Goal: Information Seeking & Learning: Learn about a topic

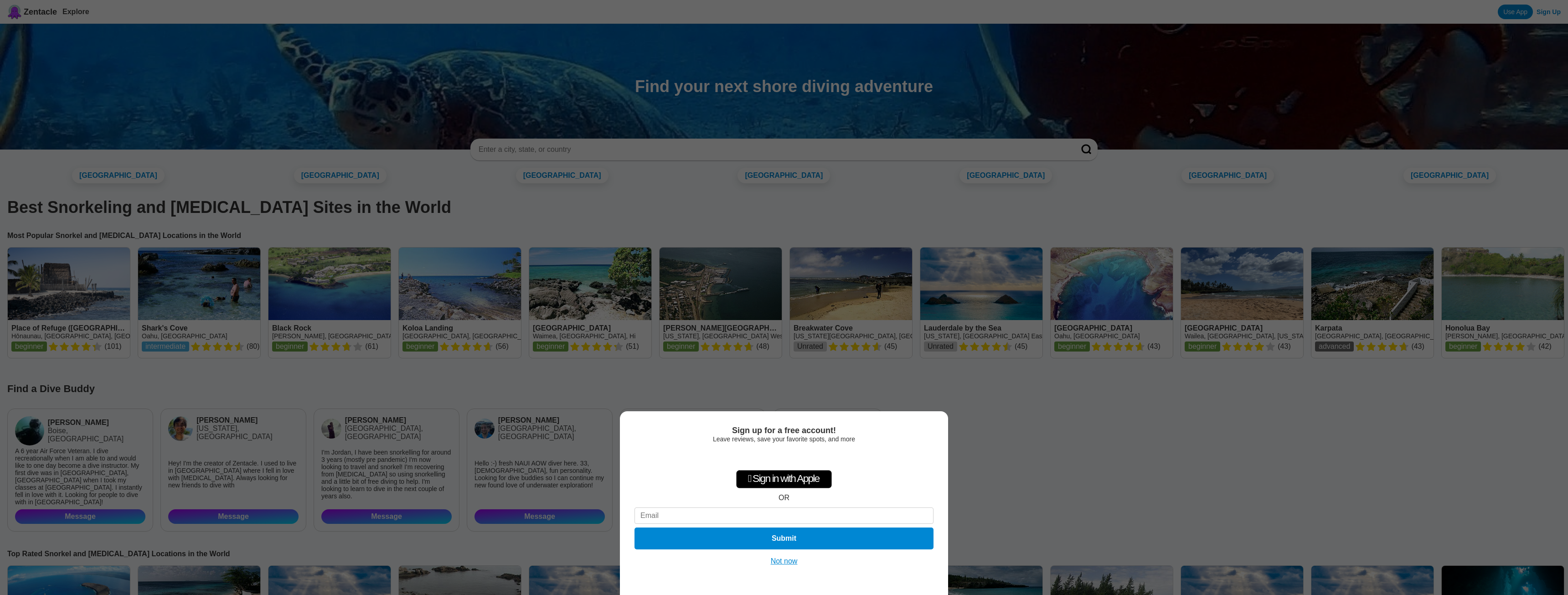
click at [781, 562] on button "Not now" at bounding box center [784, 561] width 32 height 9
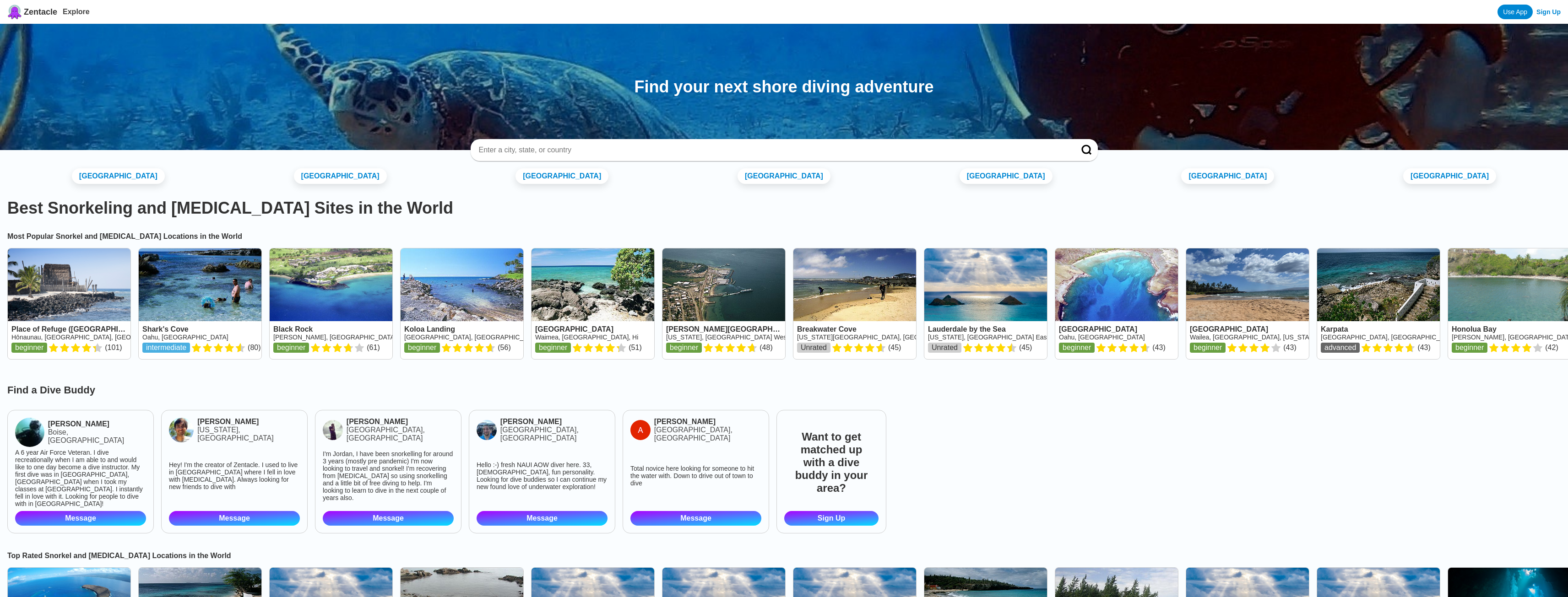
click at [527, 148] on input at bounding box center [773, 150] width 591 height 9
type input "[US_STATE]"
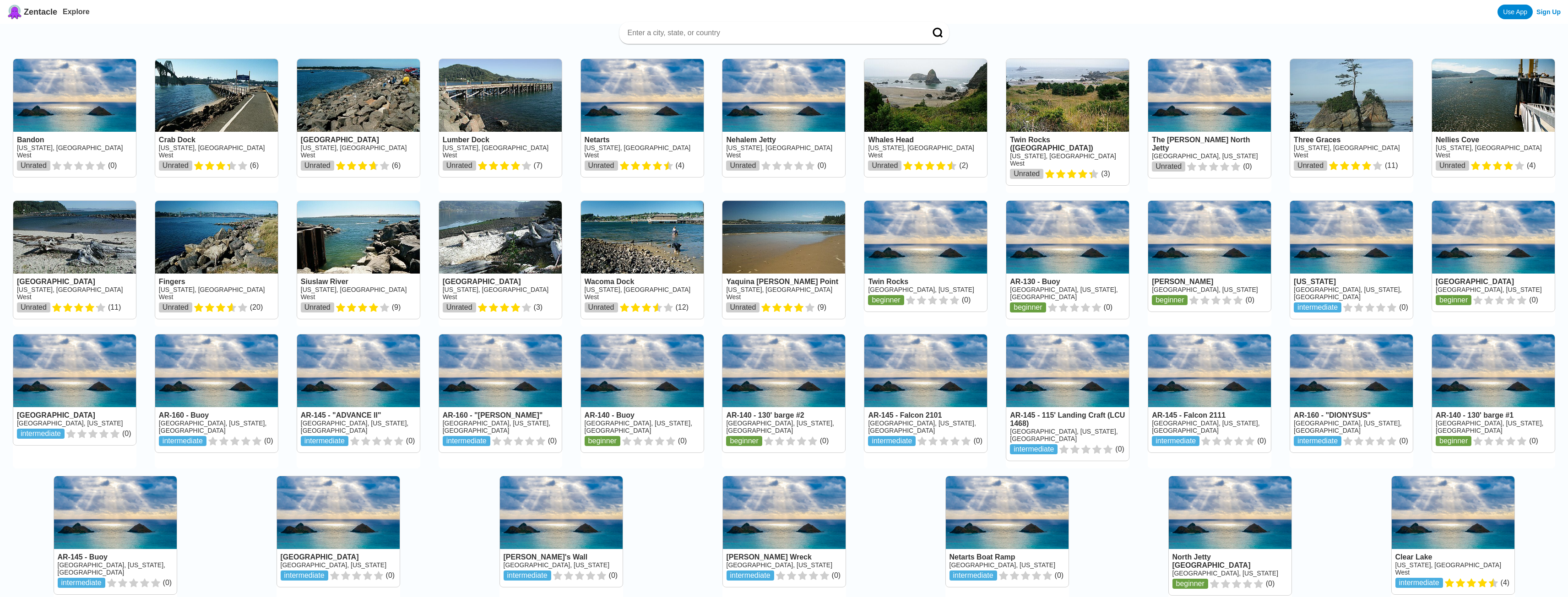
click at [240, 96] on link at bounding box center [216, 118] width 123 height 118
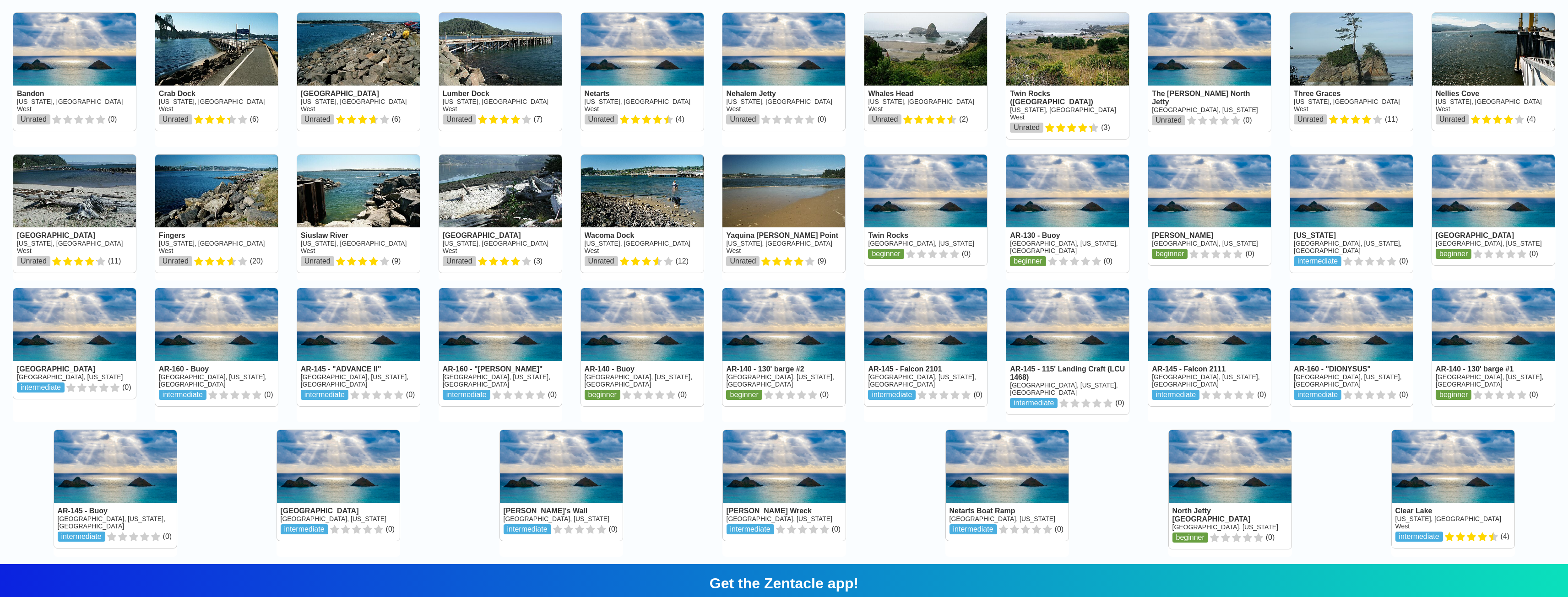
scroll to position [46, 0]
click at [1020, 444] on link at bounding box center [1007, 486] width 123 height 111
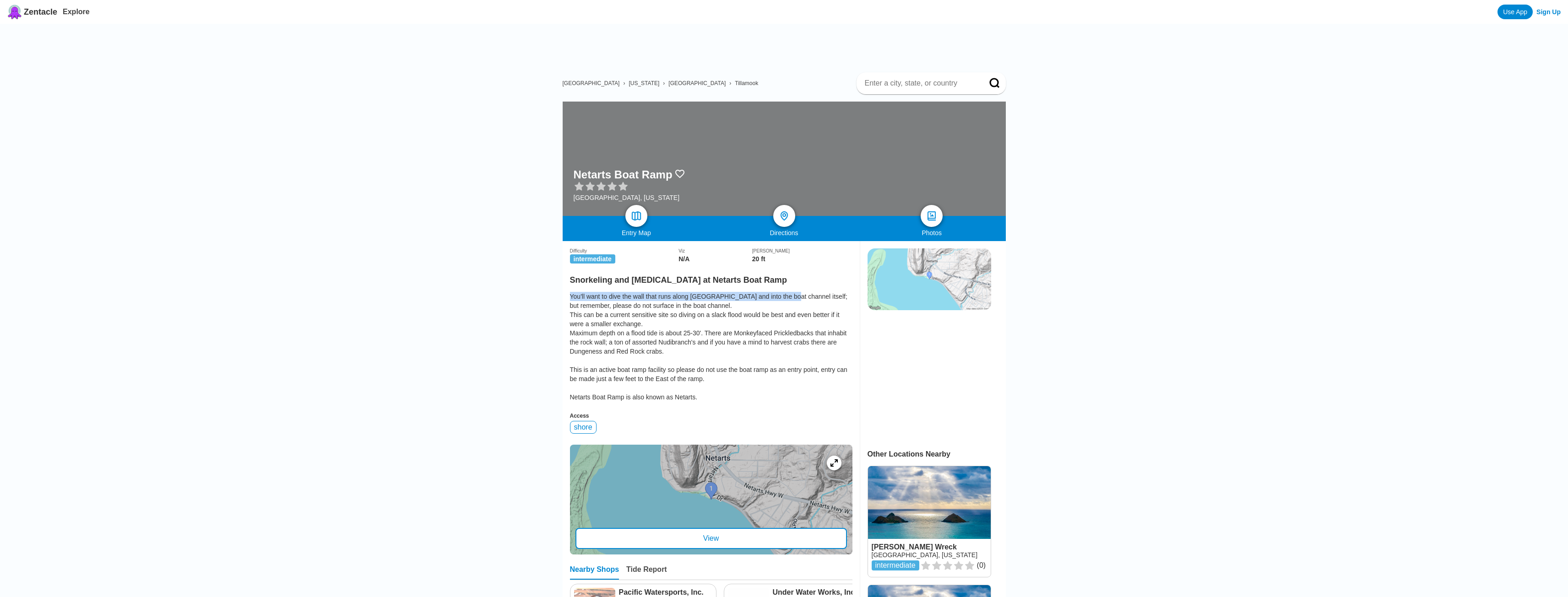
drag, startPoint x: 575, startPoint y: 258, endPoint x: 799, endPoint y: 271, distance: 224.4
click at [806, 292] on div "You'll want to dive the wall that runs along [GEOGRAPHIC_DATA] and into the boa…" at bounding box center [711, 347] width 282 height 110
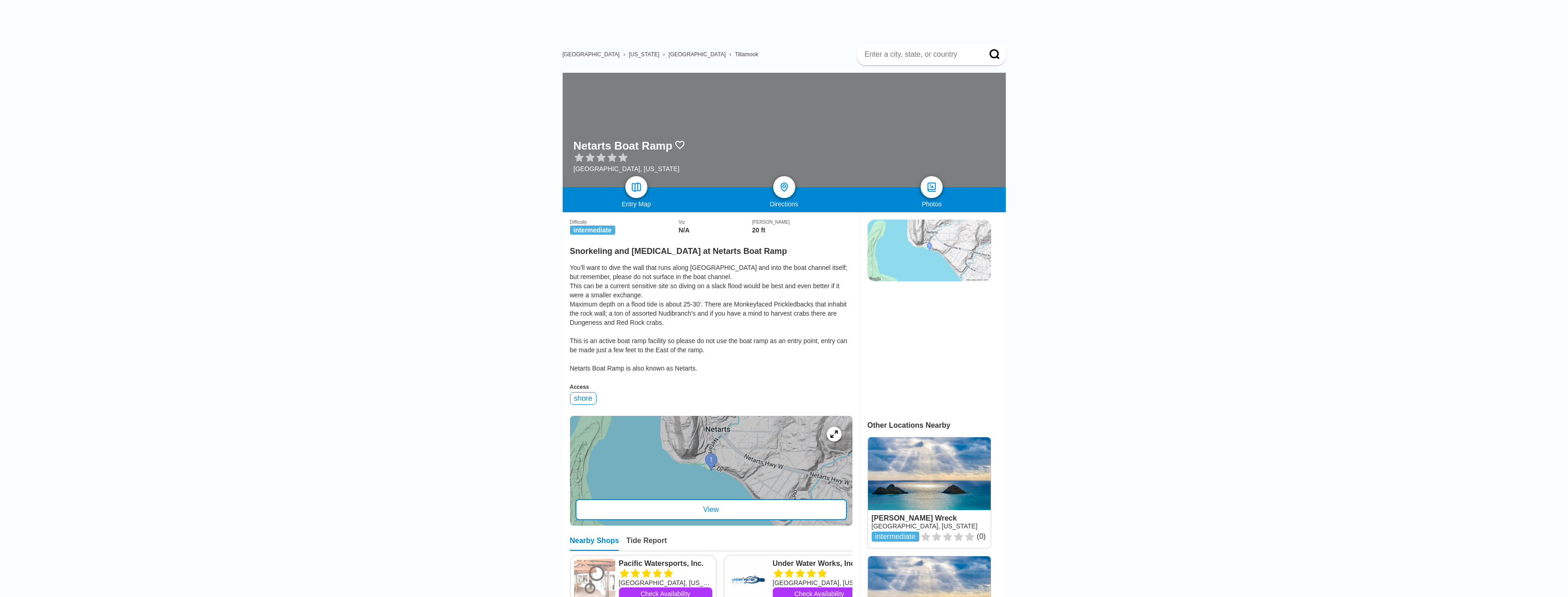
scroll to position [92, 0]
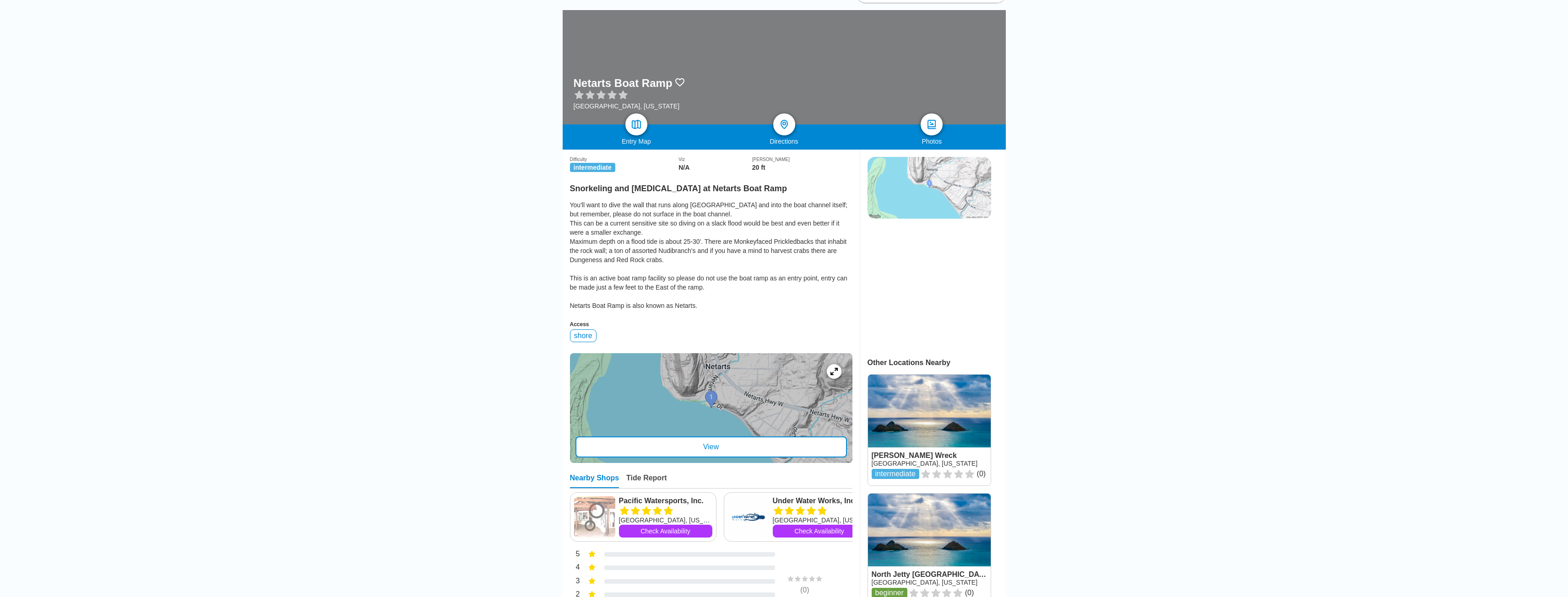
drag, startPoint x: 728, startPoint y: 402, endPoint x: 804, endPoint y: 387, distance: 77.5
click at [728, 436] on div "View" at bounding box center [711, 447] width 271 height 21
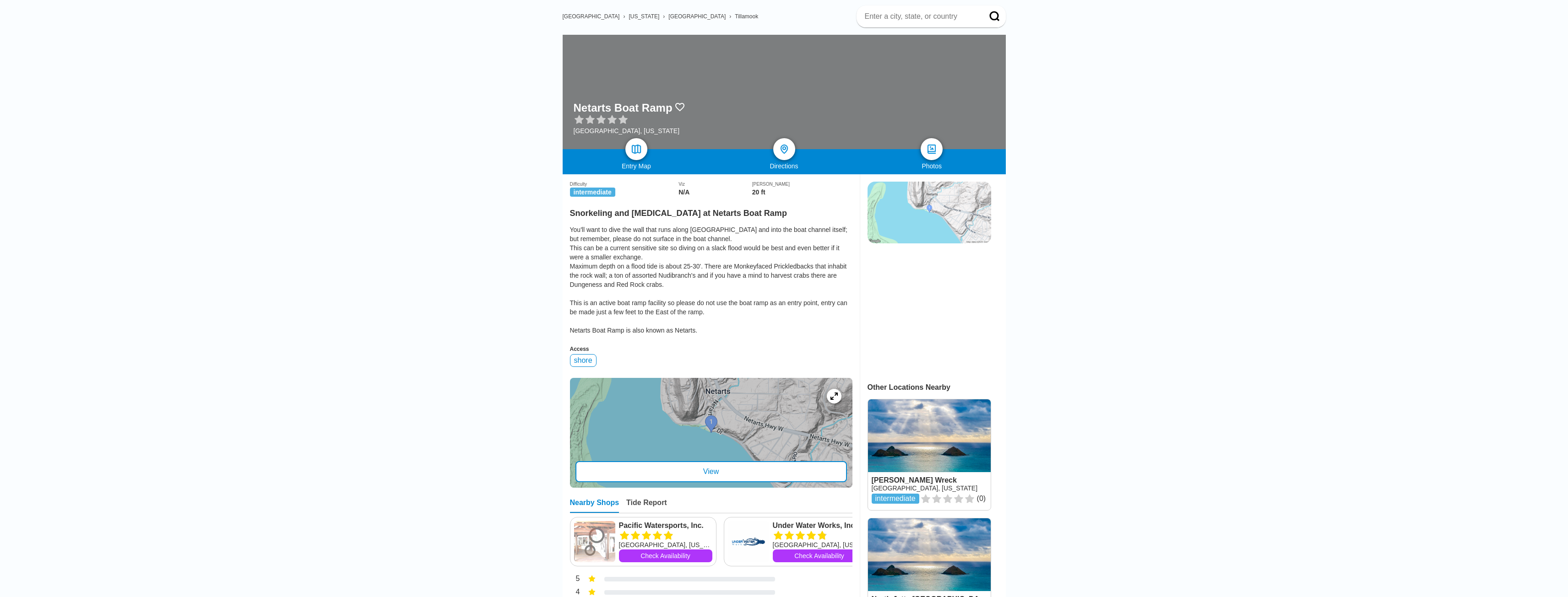
scroll to position [0, 0]
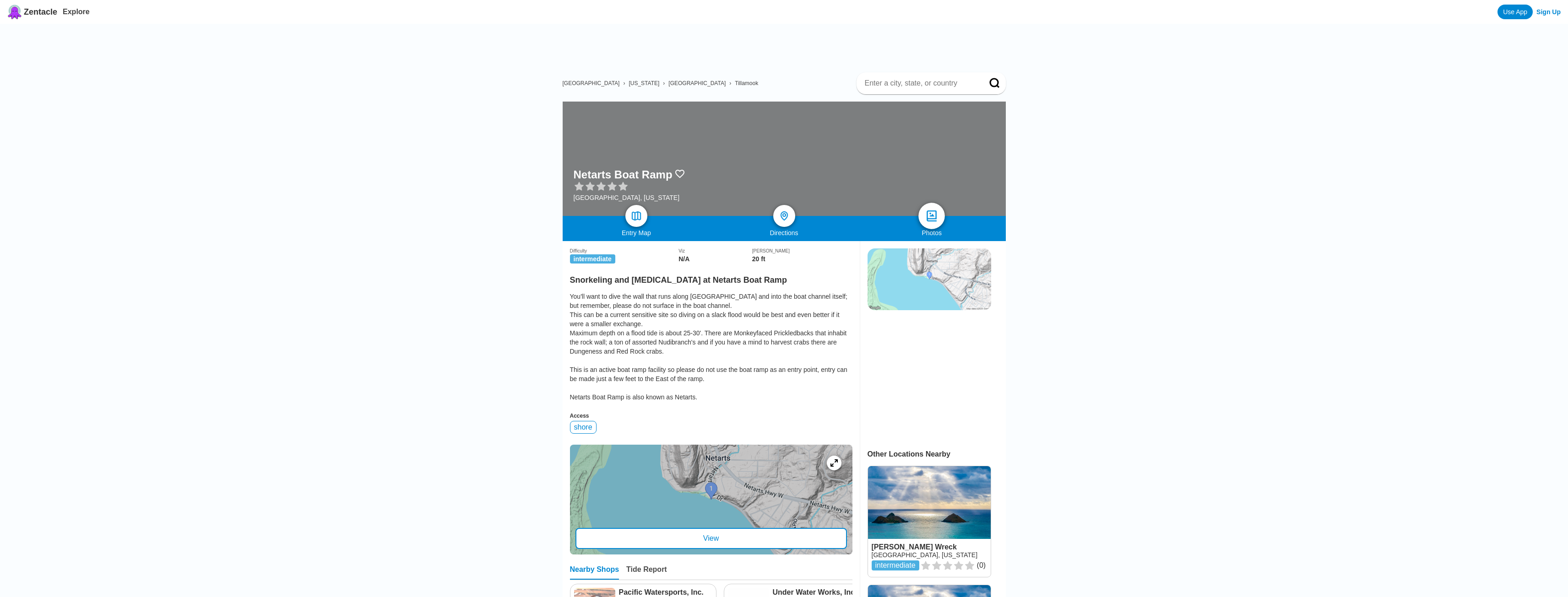
click at [940, 203] on link at bounding box center [931, 216] width 26 height 26
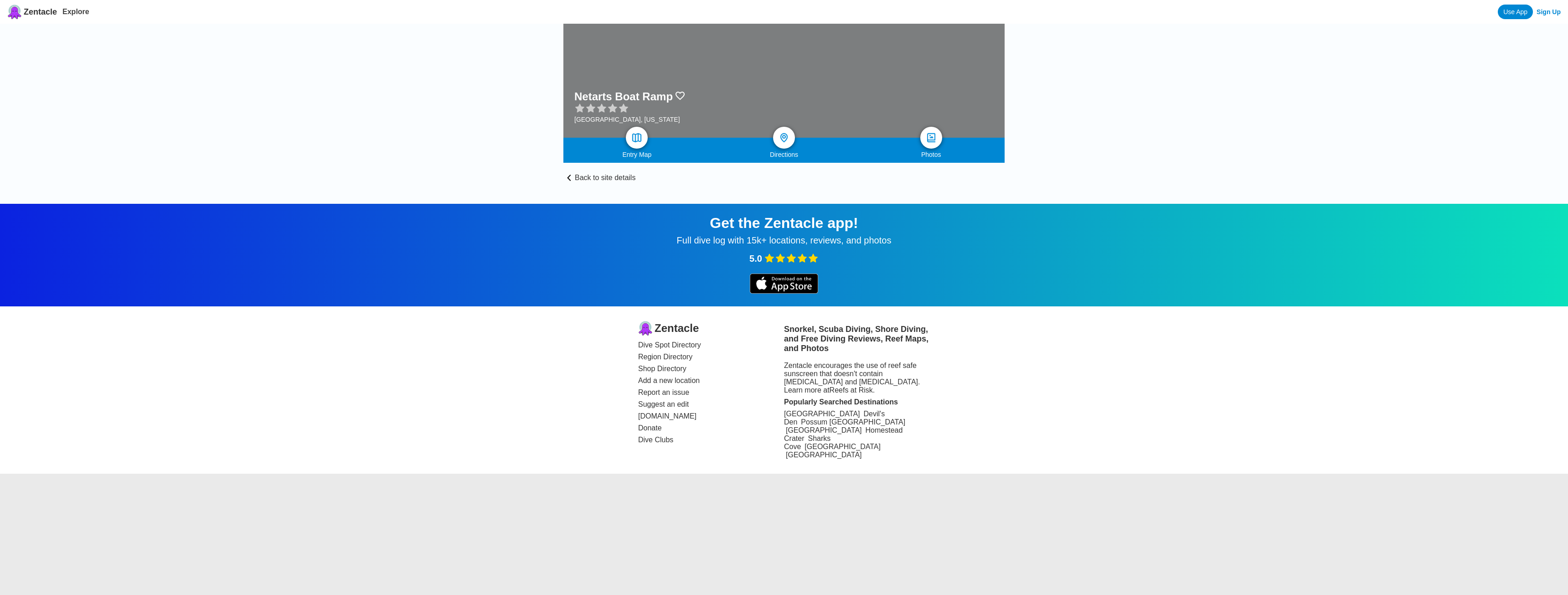
click at [590, 175] on link "Back to site details" at bounding box center [784, 172] width 441 height 19
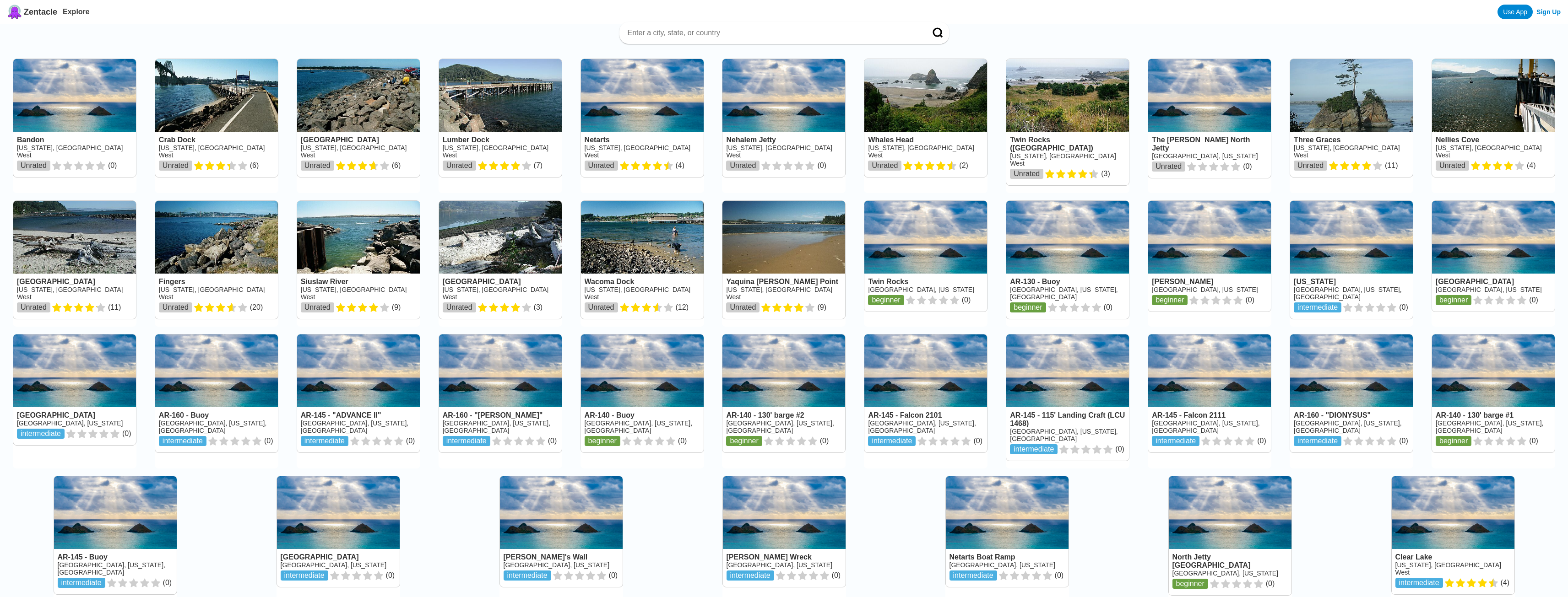
click at [74, 351] on link at bounding box center [75, 389] width 123 height 111
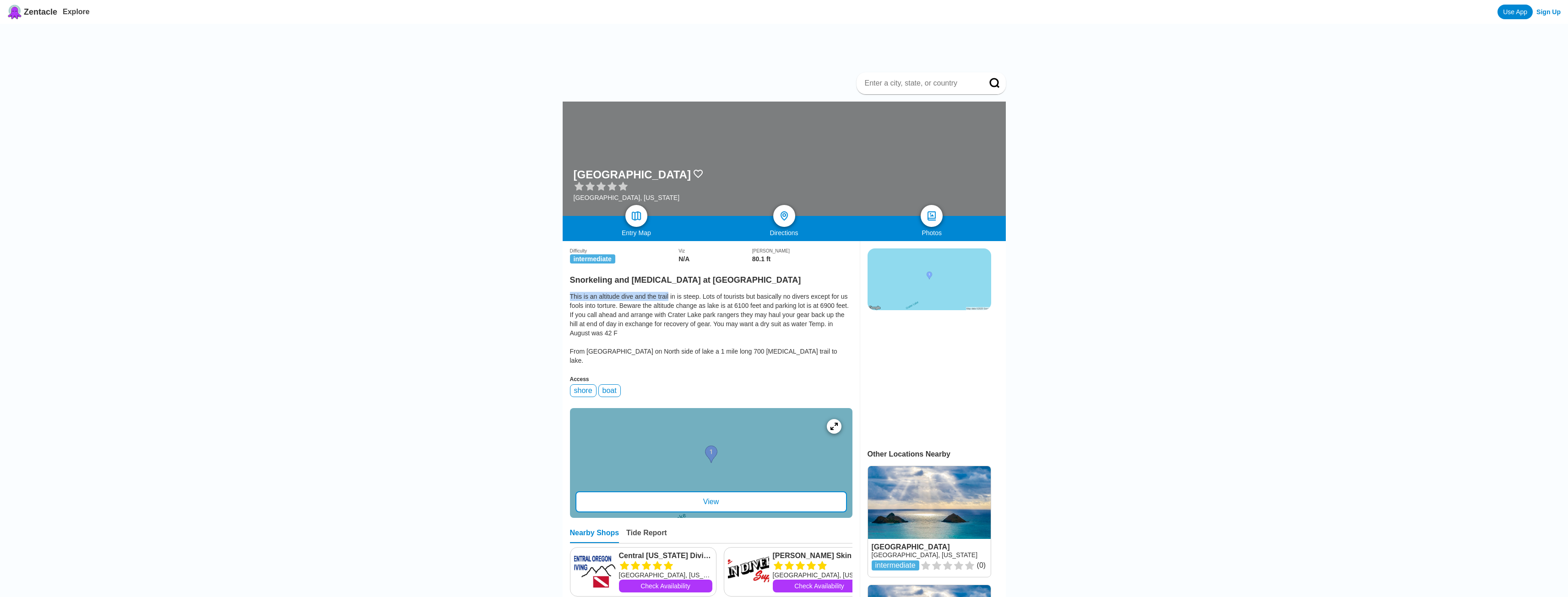
drag, startPoint x: 572, startPoint y: 258, endPoint x: 669, endPoint y: 258, distance: 97.0
click at [669, 292] on div "This is an altitude dive and the trail in is steep. Lots of tourists but basica…" at bounding box center [711, 329] width 282 height 73
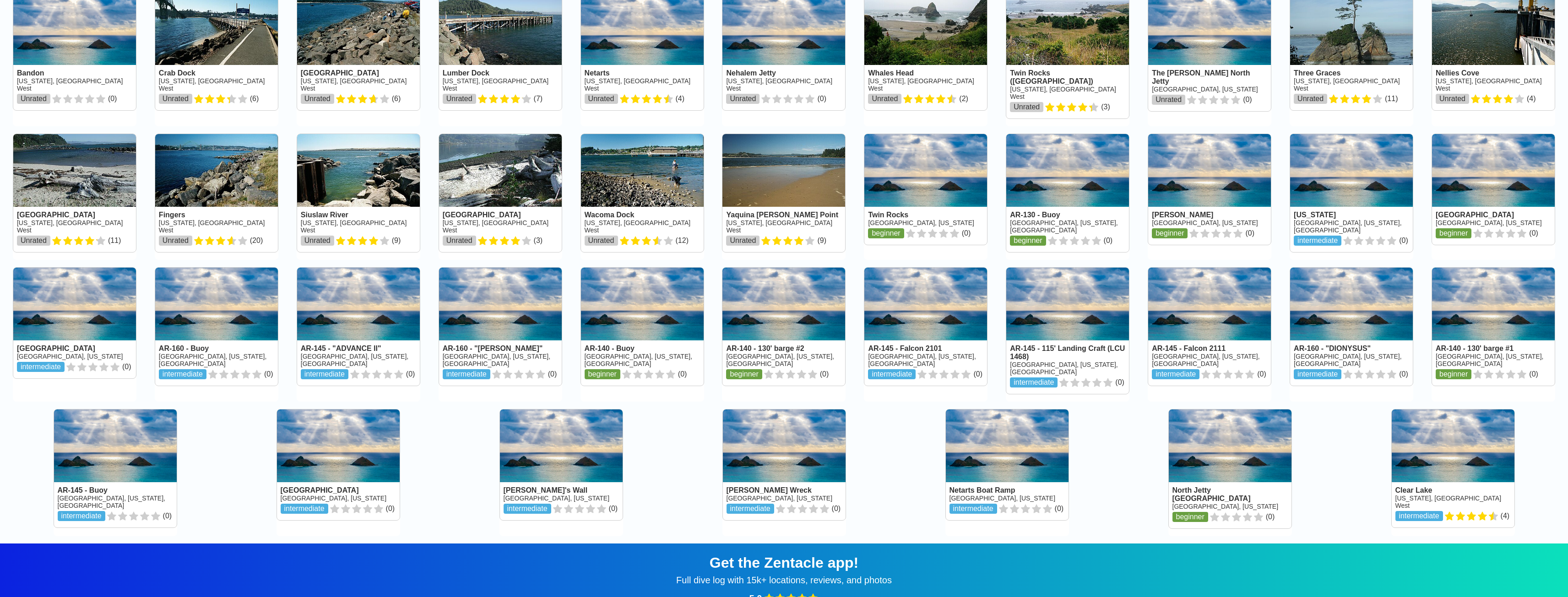
scroll to position [92, 0]
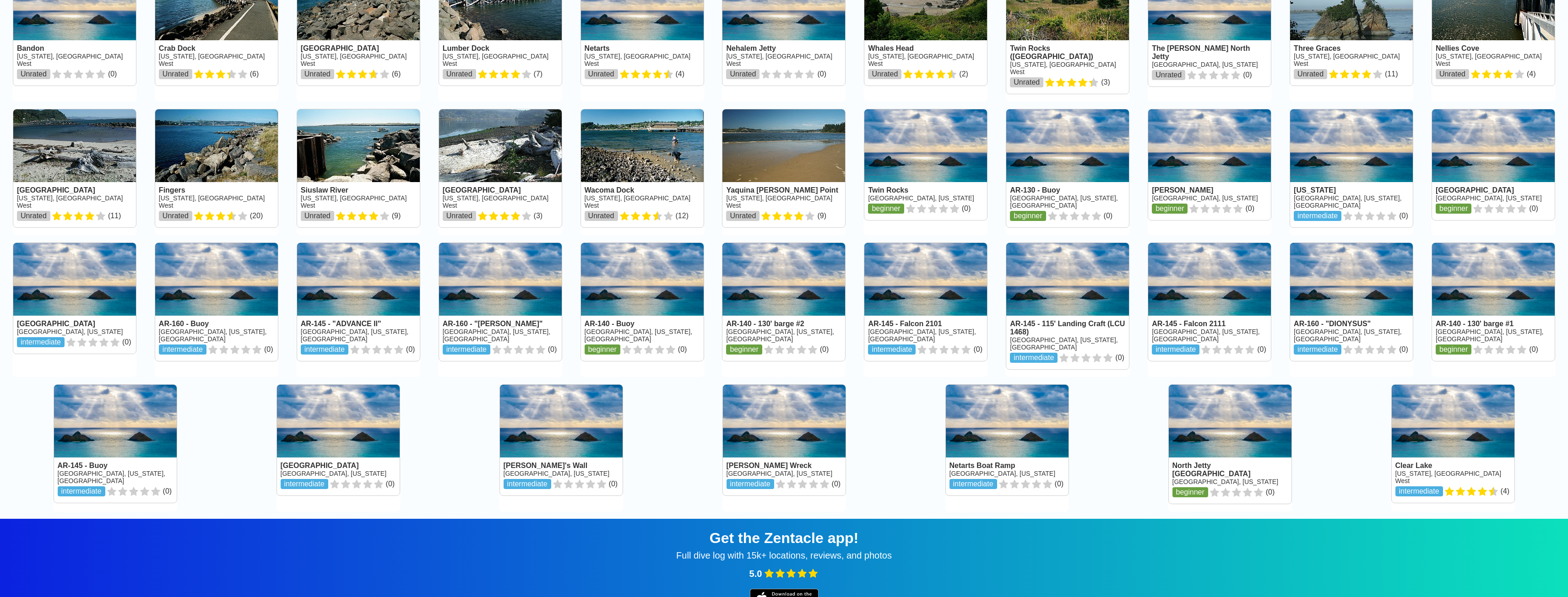
click at [1449, 414] on link at bounding box center [1452, 444] width 123 height 118
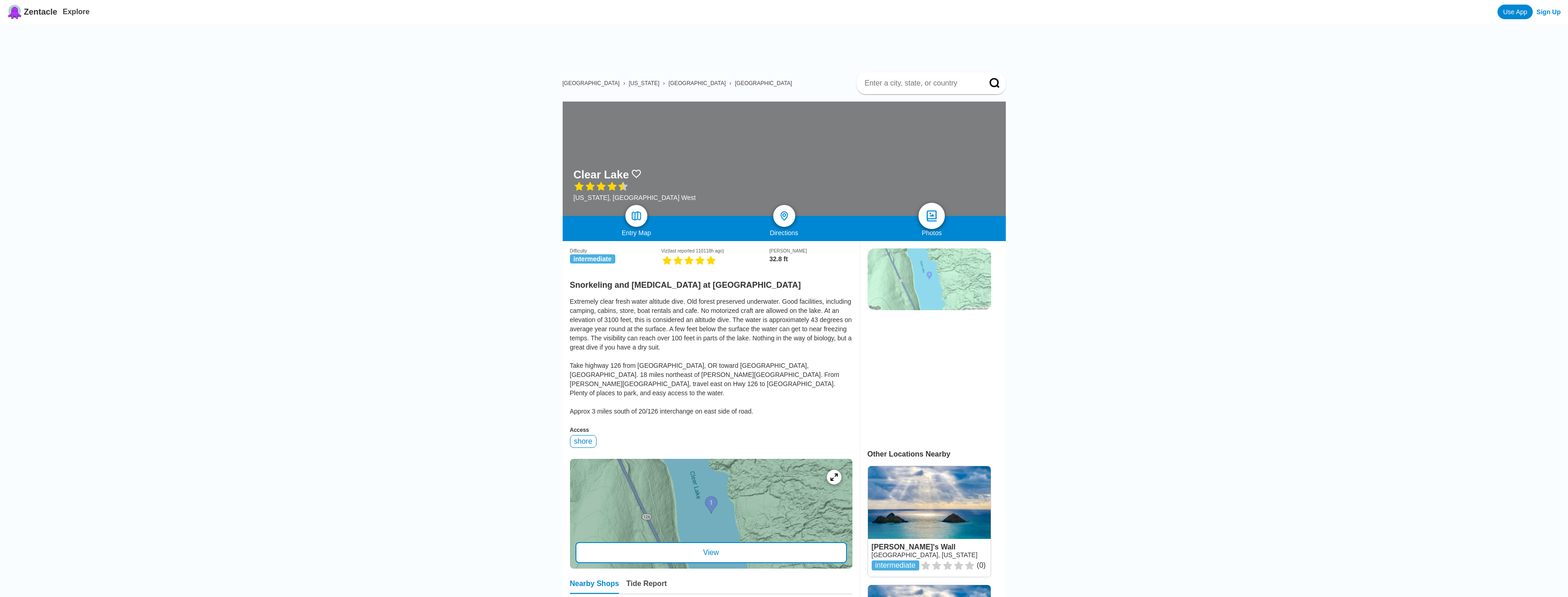
click at [933, 210] on img at bounding box center [932, 216] width 13 height 13
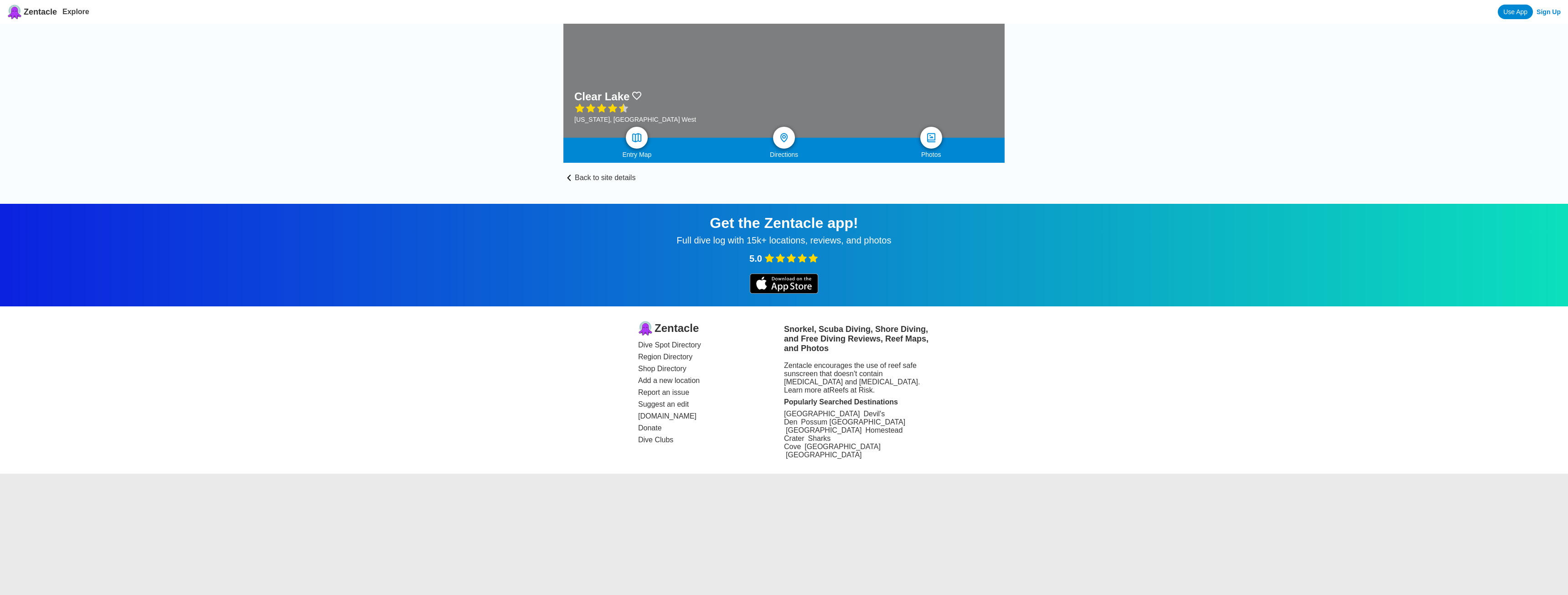
click at [623, 186] on div at bounding box center [784, 193] width 441 height 22
click at [616, 177] on link "Back to site details" at bounding box center [784, 172] width 441 height 19
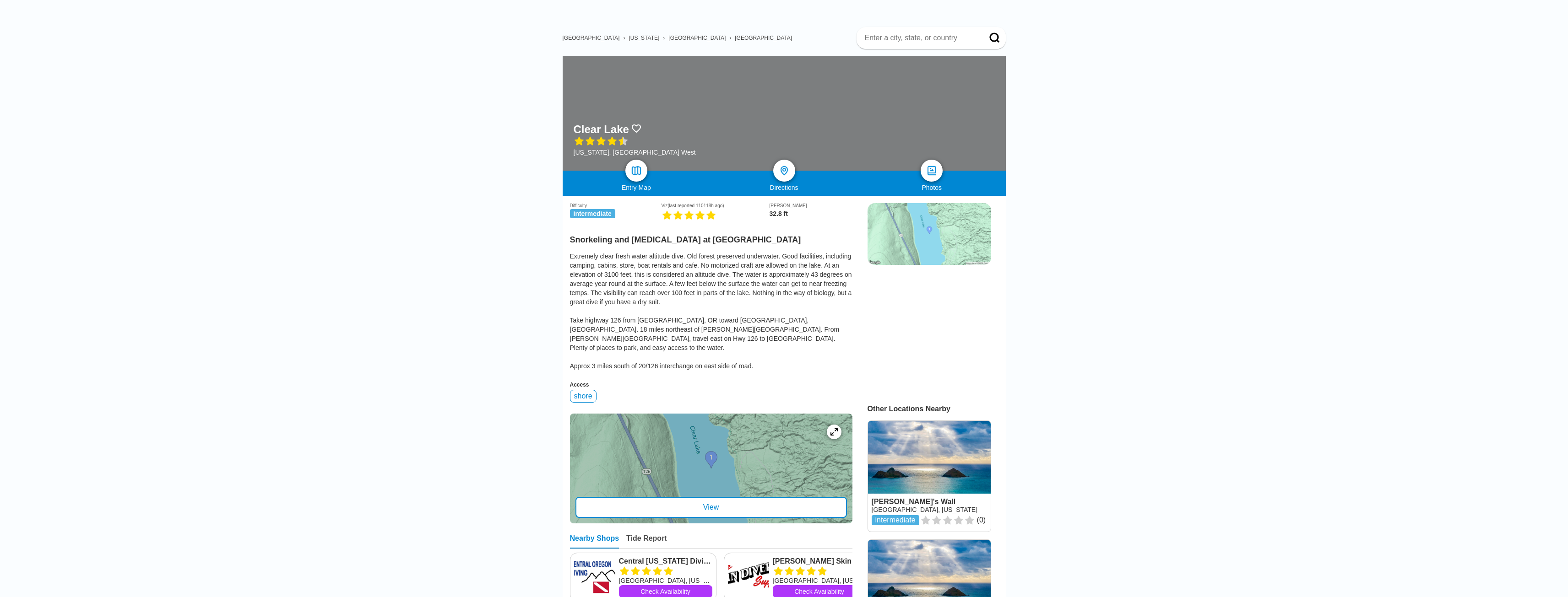
scroll to position [46, 0]
drag, startPoint x: 565, startPoint y: 214, endPoint x: 551, endPoint y: 220, distance: 15.2
drag, startPoint x: 605, startPoint y: 238, endPoint x: 622, endPoint y: 233, distance: 17.7
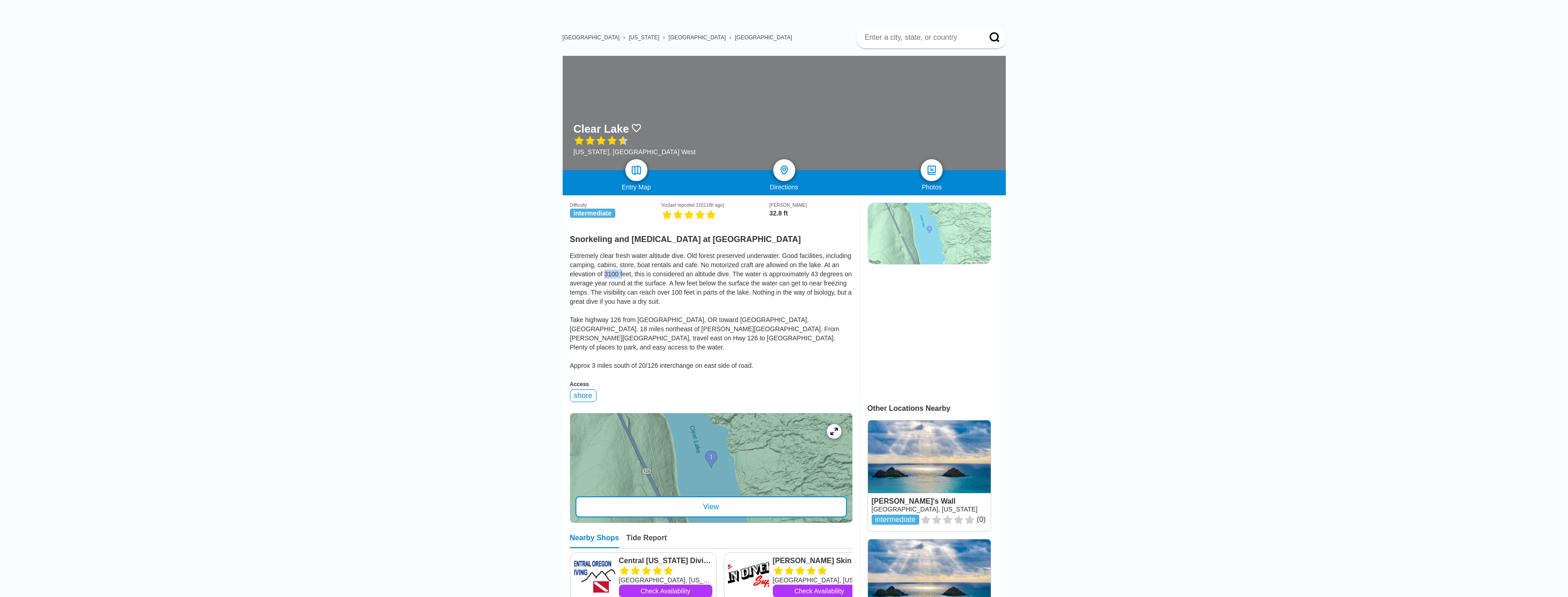
click at [622, 251] on div "Extremely clear fresh water altitude dive. Old forest preserved underwater. Goo…" at bounding box center [711, 310] width 282 height 119
drag, startPoint x: 806, startPoint y: 233, endPoint x: 840, endPoint y: 233, distance: 34.0
click at [840, 251] on div "Extremely clear fresh water altitude dive. Old forest preserved underwater. Goo…" at bounding box center [711, 310] width 282 height 119
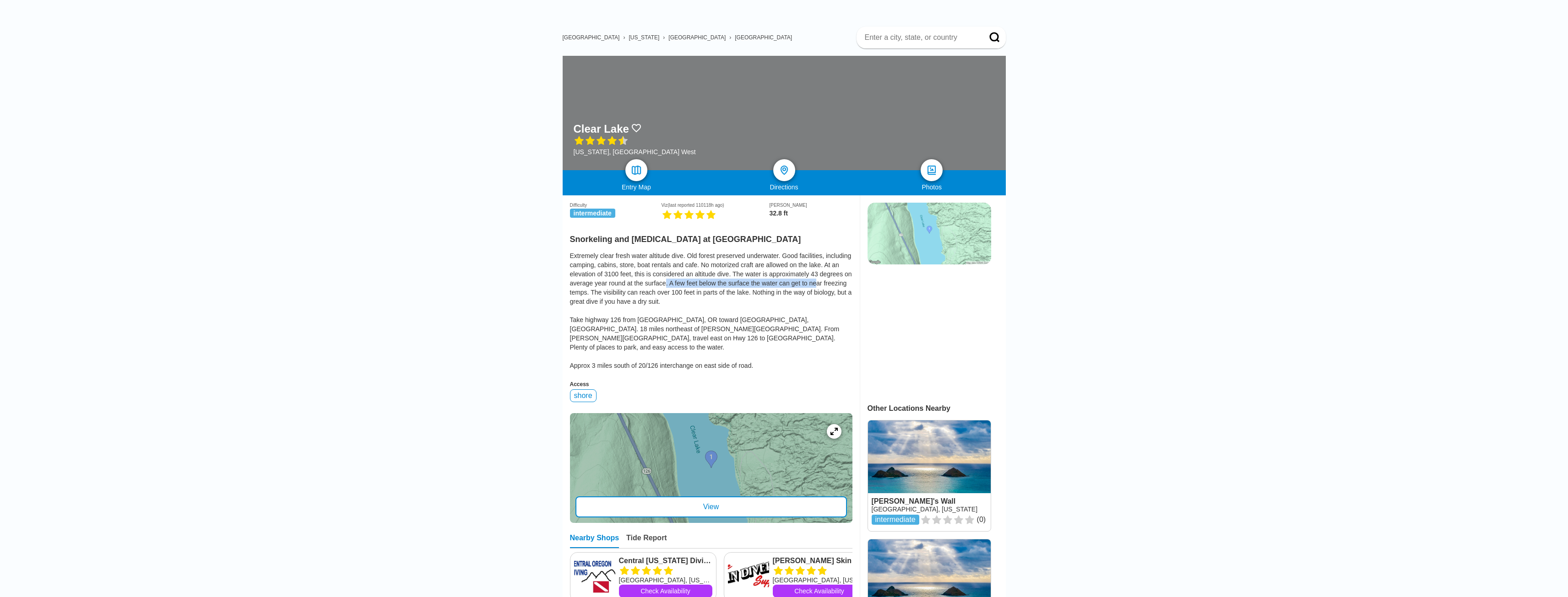
drag, startPoint x: 664, startPoint y: 245, endPoint x: 814, endPoint y: 244, distance: 150.0
click at [814, 251] on div "Extremely clear fresh water altitude dive. Old forest preserved underwater. Goo…" at bounding box center [711, 310] width 282 height 119
click at [574, 256] on div "Extremely clear fresh water altitude dive. Old forest preserved underwater. Goo…" at bounding box center [711, 310] width 282 height 119
drag, startPoint x: 659, startPoint y: 255, endPoint x: 715, endPoint y: 254, distance: 56.0
click at [715, 254] on div "Extremely clear fresh water altitude dive. Old forest preserved underwater. Goo…" at bounding box center [711, 310] width 282 height 119
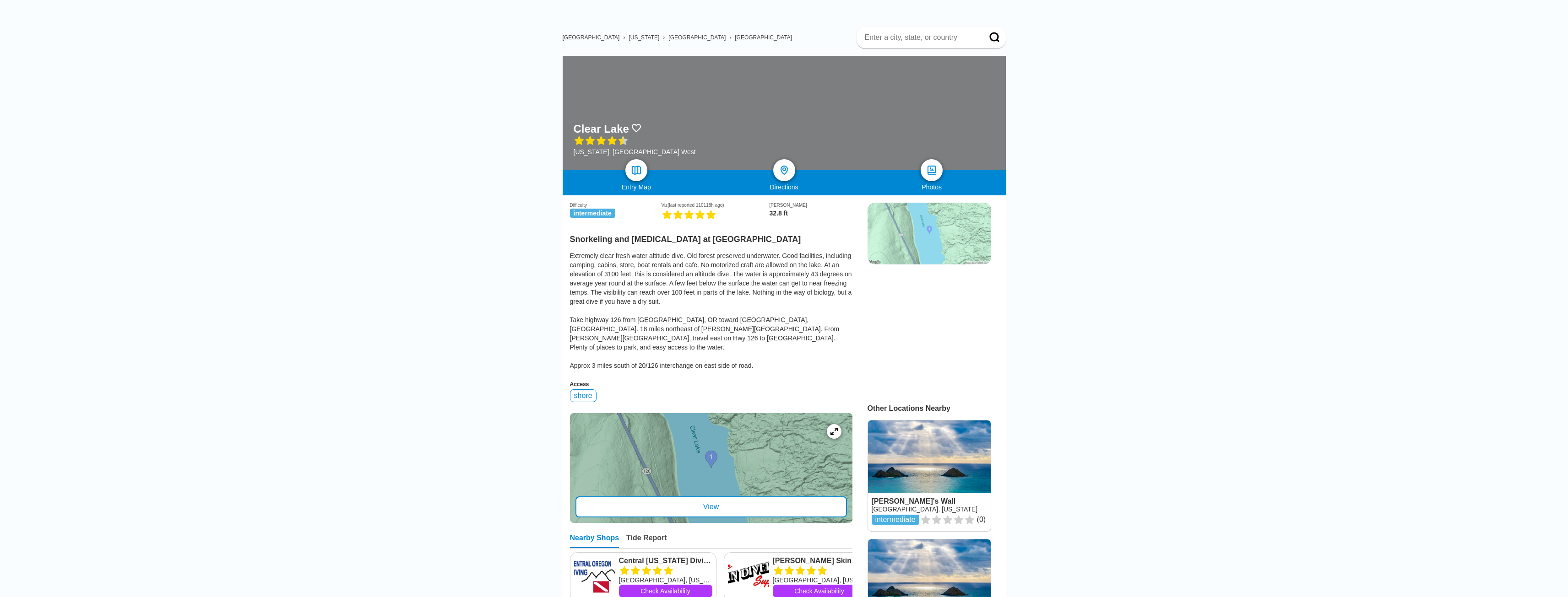
click at [724, 261] on div "Extremely clear fresh water altitude dive. Old forest preserved underwater. Goo…" at bounding box center [711, 310] width 282 height 119
drag, startPoint x: 779, startPoint y: 257, endPoint x: 831, endPoint y: 267, distance: 53.0
click at [841, 258] on div "Extremely clear fresh water altitude dive. Old forest preserved underwater. Goo…" at bounding box center [711, 310] width 282 height 119
click at [809, 271] on div "Extremely clear fresh water altitude dive. Old forest preserved underwater. Goo…" at bounding box center [711, 310] width 282 height 119
drag, startPoint x: 570, startPoint y: 281, endPoint x: 807, endPoint y: 297, distance: 237.5
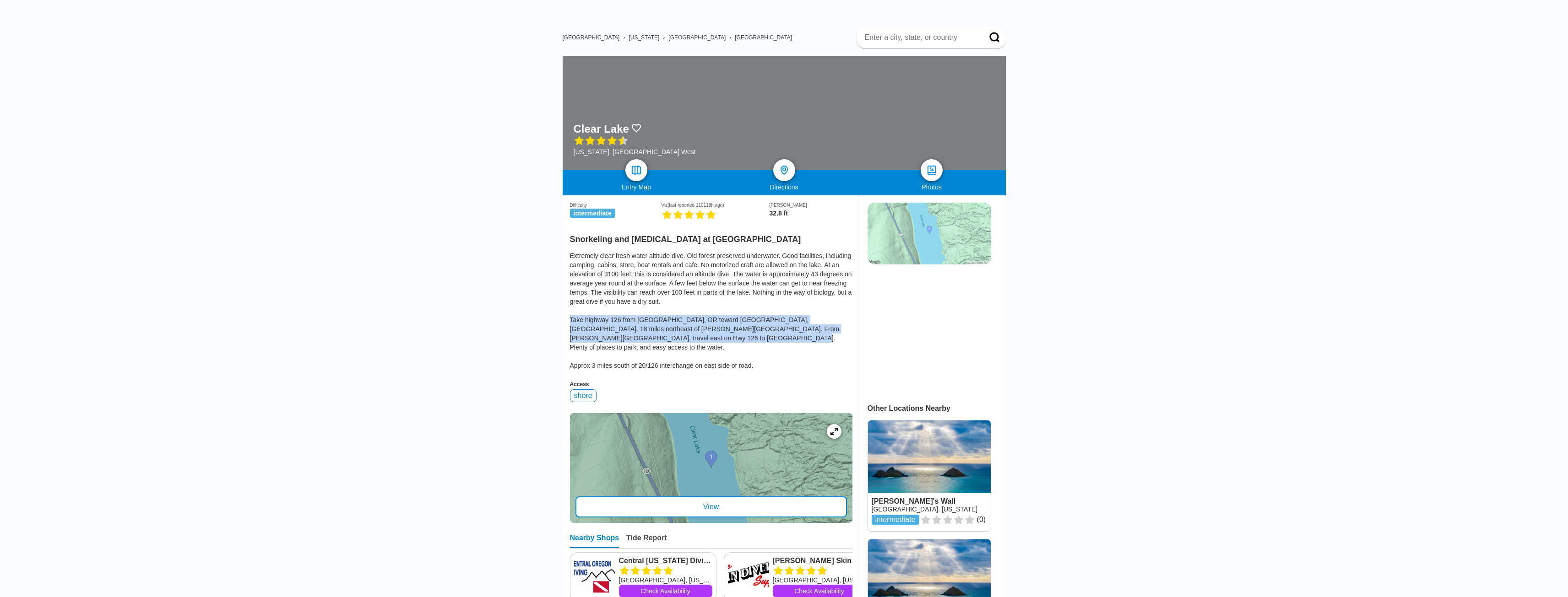
click at [807, 297] on div "Extremely clear fresh water altitude dive. Old forest preserved underwater. Goo…" at bounding box center [711, 310] width 282 height 119
click at [808, 298] on div "Extremely clear fresh water altitude dive. Old forest preserved underwater. Goo…" at bounding box center [711, 310] width 282 height 119
drag, startPoint x: 581, startPoint y: 318, endPoint x: 773, endPoint y: 311, distance: 192.1
click at [771, 318] on div "Extremely clear fresh water altitude dive. Old forest preserved underwater. Goo…" at bounding box center [711, 310] width 282 height 119
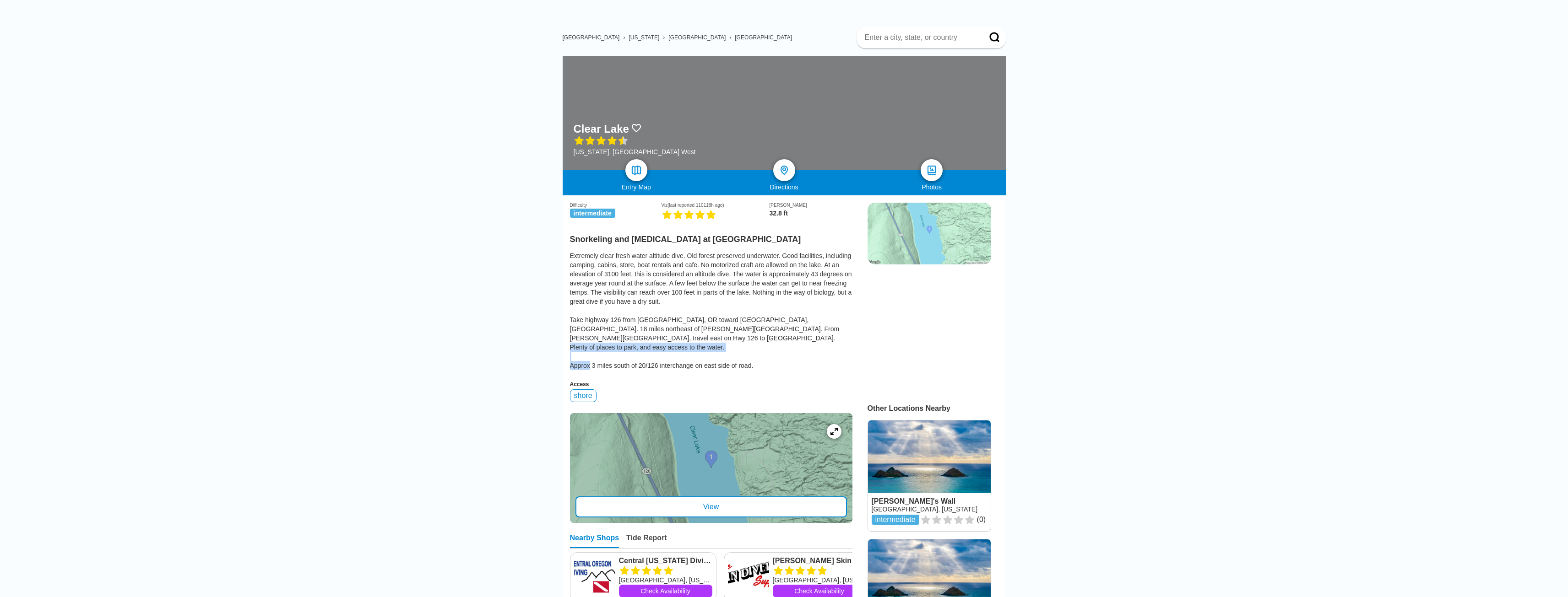
drag, startPoint x: 765, startPoint y: 323, endPoint x: 550, endPoint y: 314, distance: 215.2
click at [572, 320] on div "Extremely clear fresh water altitude dive. Old forest preserved underwater. Goo…" at bounding box center [711, 310] width 282 height 119
drag, startPoint x: 565, startPoint y: 318, endPoint x: 768, endPoint y: 317, distance: 203.0
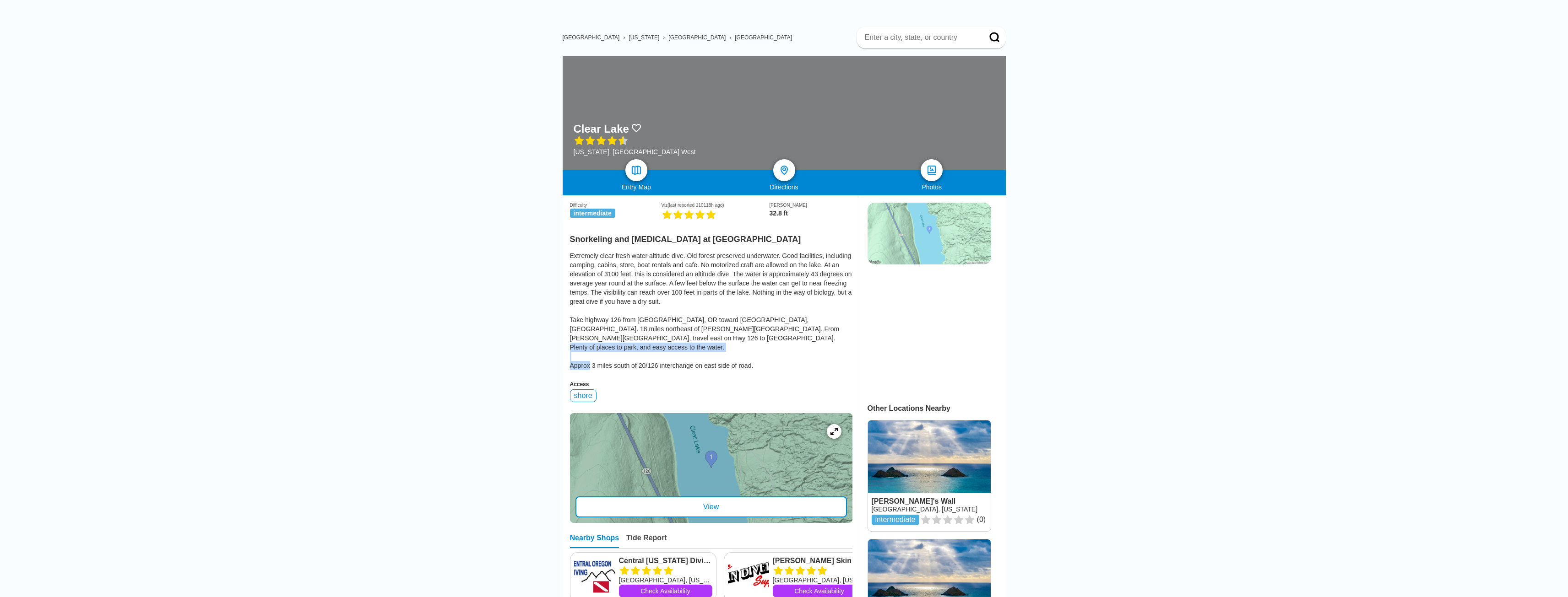
click at [769, 317] on div "Extremely clear fresh water altitude dive. Old forest preserved underwater. Goo…" at bounding box center [711, 310] width 282 height 119
click at [768, 317] on div "Extremely clear fresh water altitude dive. Old forest preserved underwater. Goo…" at bounding box center [711, 310] width 282 height 119
click at [769, 315] on div "Extremely clear fresh water altitude dive. Old forest preserved underwater. Goo…" at bounding box center [711, 310] width 282 height 119
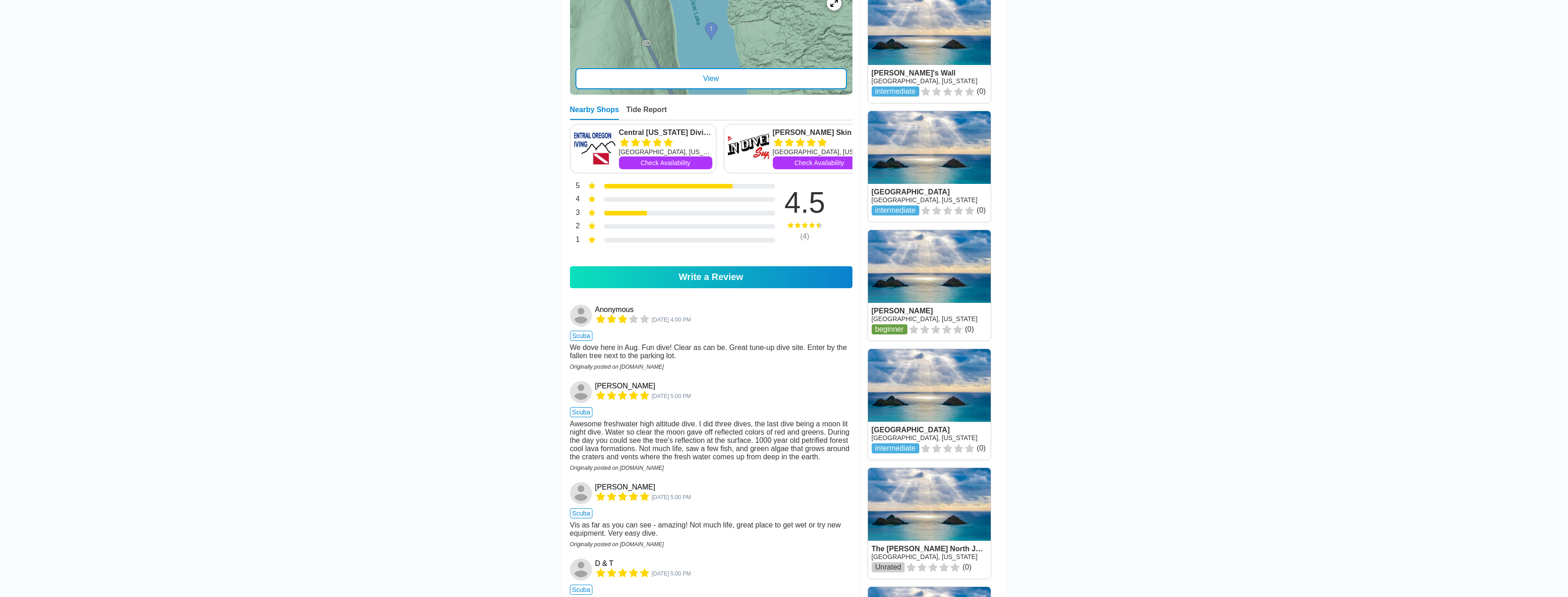
scroll to position [320, 0]
